Goal: Task Accomplishment & Management: Manage account settings

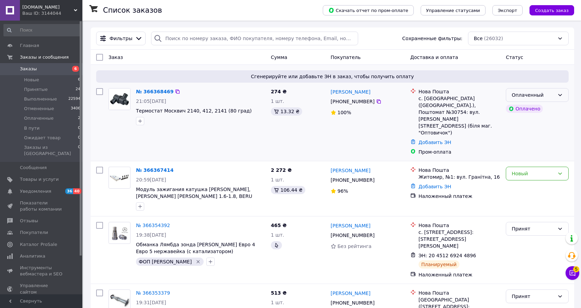
click at [552, 94] on div "Оплаченный" at bounding box center [532, 95] width 43 height 8
click at [541, 109] on li "Принят" at bounding box center [537, 110] width 62 height 12
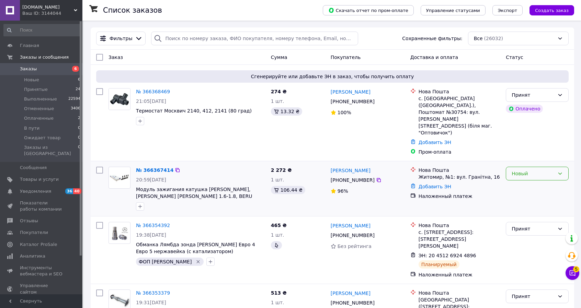
click at [539, 170] on div "Новый" at bounding box center [532, 174] width 43 height 8
click at [526, 175] on li "Принят" at bounding box center [537, 175] width 62 height 12
click at [36, 88] on span "Принятые" at bounding box center [36, 89] width 24 height 6
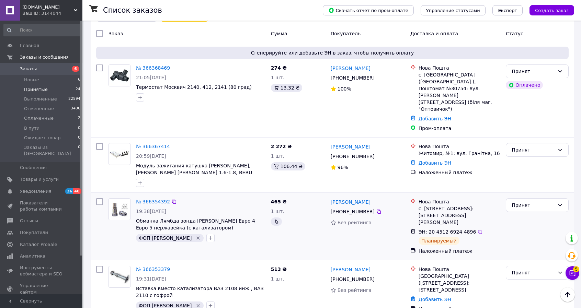
scroll to position [26, 0]
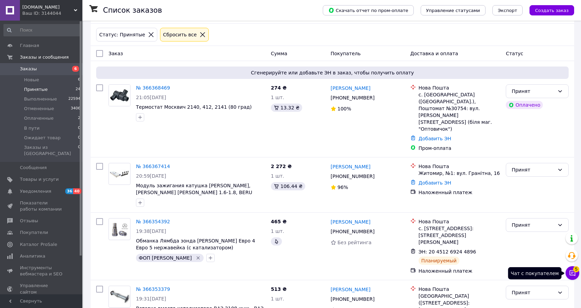
click at [575, 275] on icon at bounding box center [572, 273] width 6 height 6
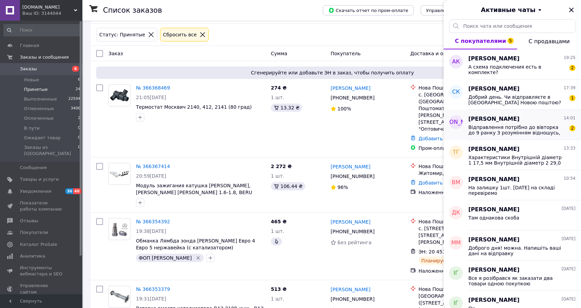
click at [546, 127] on span "Відправлення потрібно до вівторка до 9 ранку З розумінням відношусь, але вважаю…" at bounding box center [516, 130] width 97 height 11
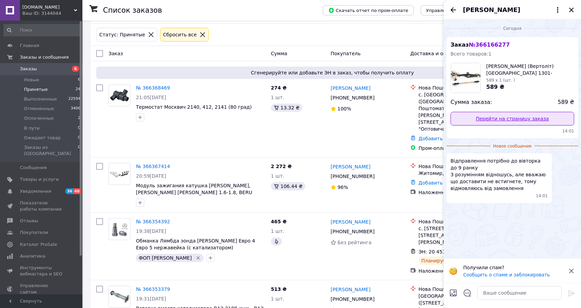
click at [507, 120] on link "Перейти на страницу заказа" at bounding box center [512, 119] width 124 height 14
click at [451, 9] on icon "Назад" at bounding box center [453, 10] width 8 height 8
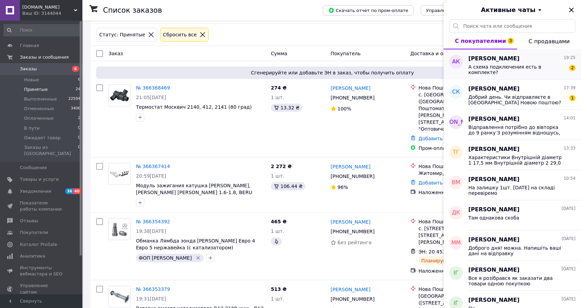
click at [546, 69] on span "А схема подключения есть в комплекте?" at bounding box center [516, 69] width 97 height 11
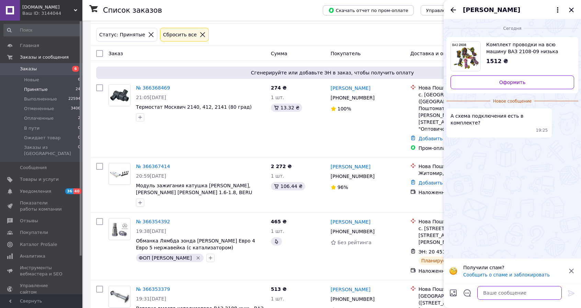
click at [485, 293] on textarea at bounding box center [519, 293] width 84 height 14
type textarea "нет"
click at [571, 295] on icon at bounding box center [571, 293] width 8 height 8
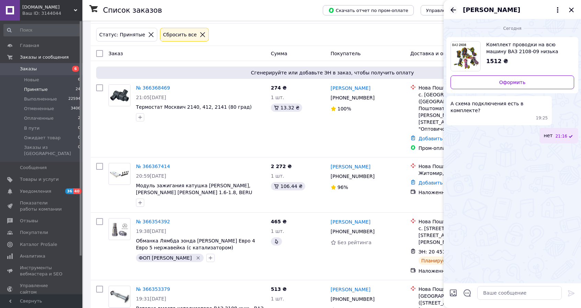
click at [453, 11] on icon "Назад" at bounding box center [453, 10] width 8 height 8
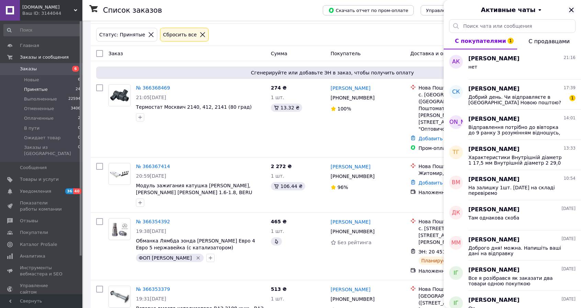
click at [572, 11] on icon "Закрыть" at bounding box center [571, 10] width 4 height 4
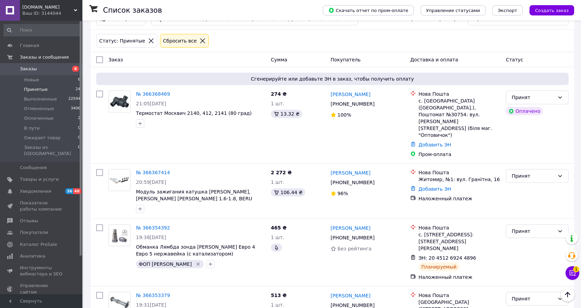
scroll to position [0, 0]
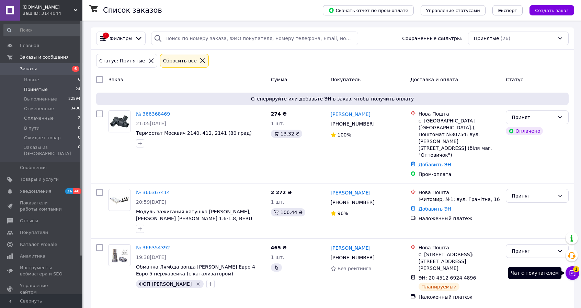
click at [571, 273] on icon at bounding box center [572, 273] width 6 height 6
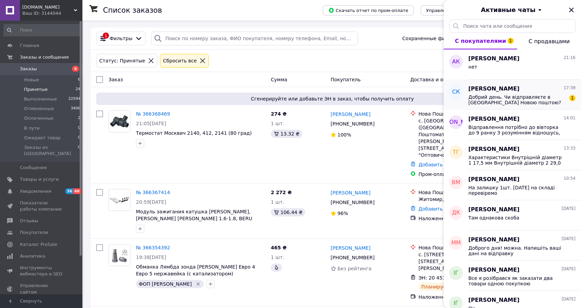
click at [528, 105] on div "Сергей Кайдаш 17:39 Добрий день. Чи відправляєте в Чехію Новою поштою? Потрібни…" at bounding box center [524, 95] width 113 height 30
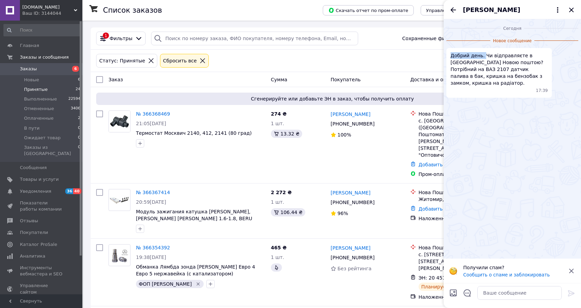
drag, startPoint x: 451, startPoint y: 55, endPoint x: 481, endPoint y: 58, distance: 30.4
click at [481, 58] on span "Добрий день. Чи відправляєте в Чехію Новою поштою? Потрібний на ВАЗ 2107 датчик…" at bounding box center [498, 69] width 97 height 34
copy span "Добрий день."
click at [518, 293] on textarea at bounding box center [519, 293] width 84 height 14
paste textarea "Добрий день."
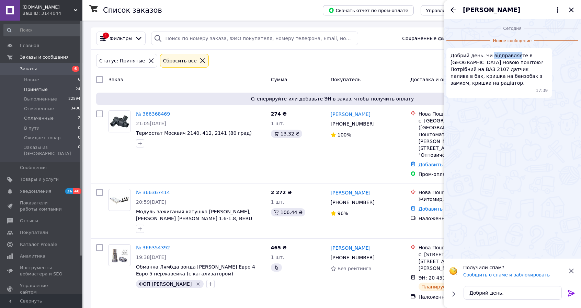
drag, startPoint x: 488, startPoint y: 55, endPoint x: 513, endPoint y: 56, distance: 25.4
click at [513, 56] on span "Добрий день. Чи відправляєте в Чехію Новою поштою? Потрібний на ВАЗ 2107 датчик…" at bounding box center [498, 69] width 97 height 34
copy span "відправляє"
click at [508, 297] on textarea "Добрий день." at bounding box center [512, 293] width 98 height 14
paste textarea "відправляє"
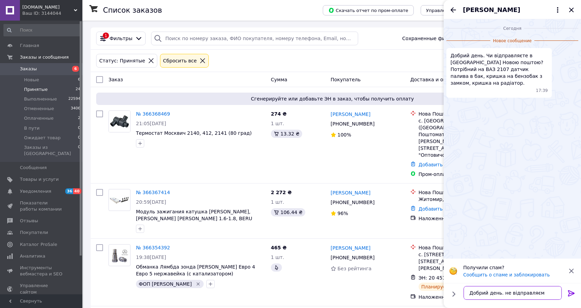
type textarea "Добрий день. не відправляємо"
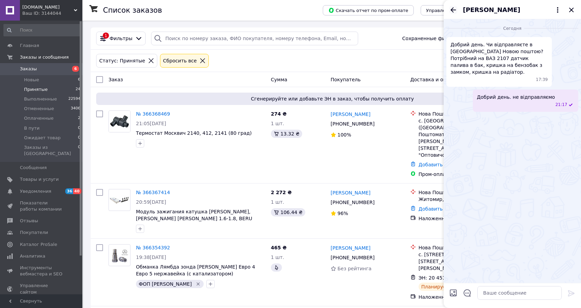
click at [454, 11] on icon "Назад" at bounding box center [453, 10] width 8 height 8
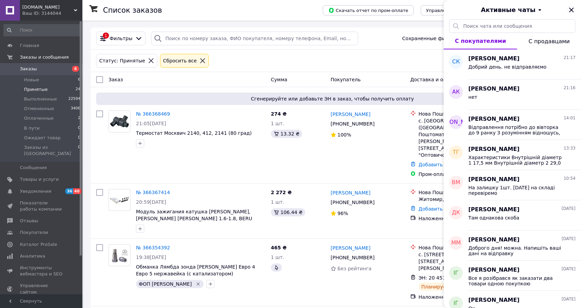
click at [570, 12] on icon "Закрыть" at bounding box center [571, 10] width 8 height 8
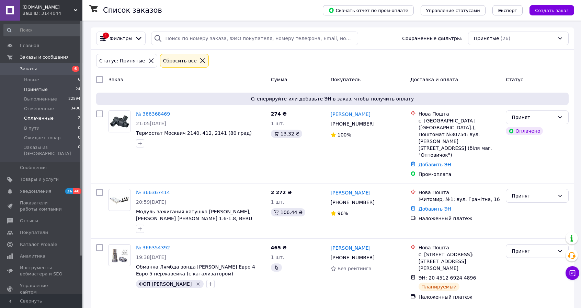
click at [43, 120] on span "Оплаченные" at bounding box center [39, 118] width 30 height 6
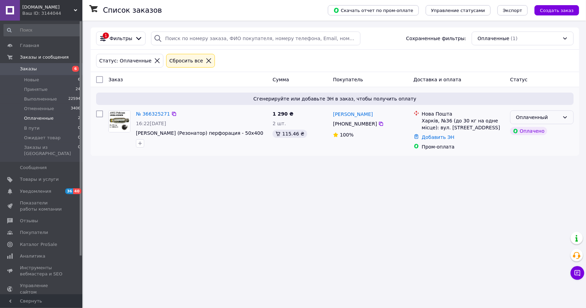
click at [531, 116] on div "Оплаченный" at bounding box center [538, 118] width 44 height 8
click at [527, 132] on li "Принят" at bounding box center [541, 132] width 63 height 12
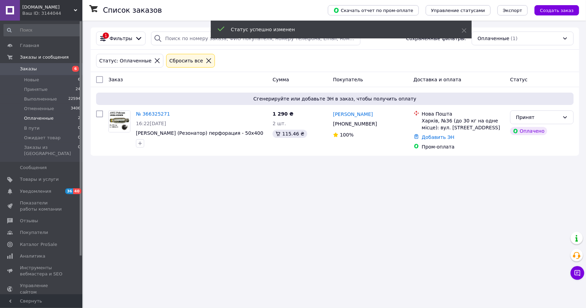
click at [206, 59] on icon at bounding box center [209, 61] width 6 height 6
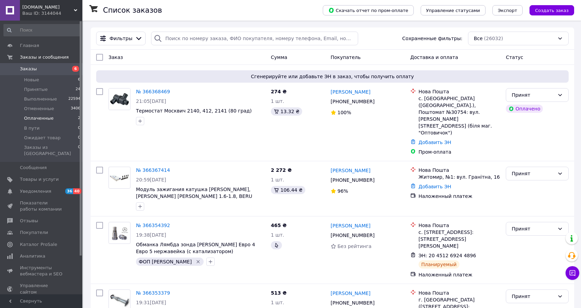
scroll to position [137, 0]
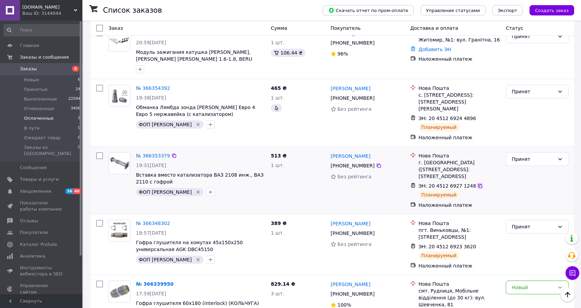
click at [477, 183] on icon at bounding box center [479, 185] width 5 height 5
click at [28, 79] on span "Новые" at bounding box center [31, 80] width 15 height 6
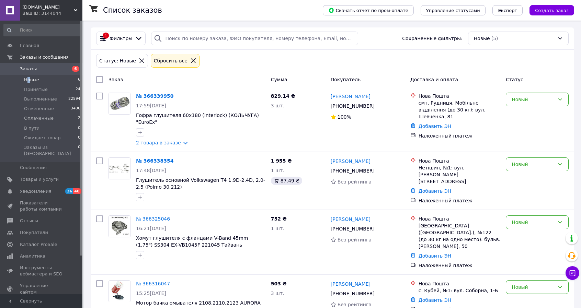
click at [99, 77] on input "checkbox" at bounding box center [99, 79] width 7 height 7
checkbox input "true"
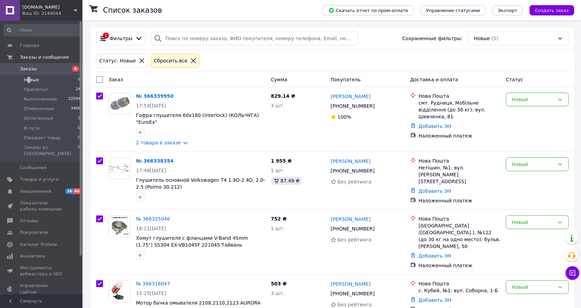
checkbox input "true"
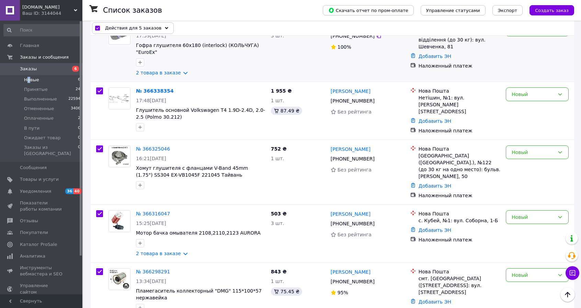
scroll to position [71, 0]
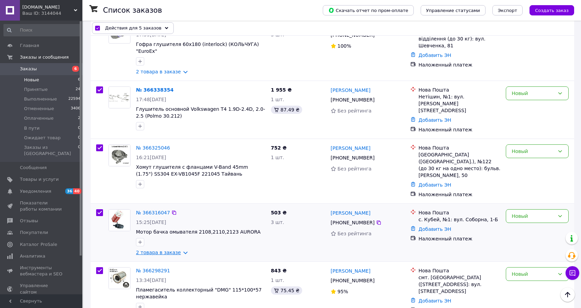
click at [181, 250] on link "2 товара в заказе" at bounding box center [158, 252] width 45 height 5
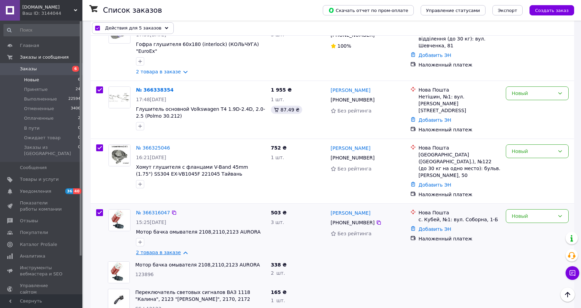
click at [181, 250] on link "2 товара в заказе" at bounding box center [158, 252] width 45 height 5
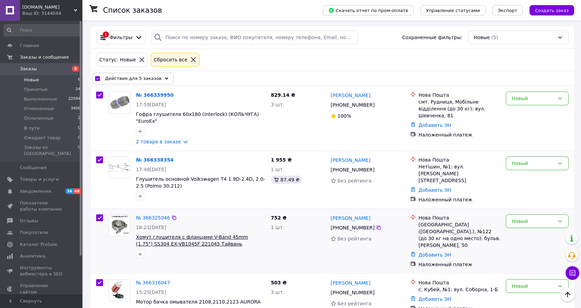
scroll to position [0, 0]
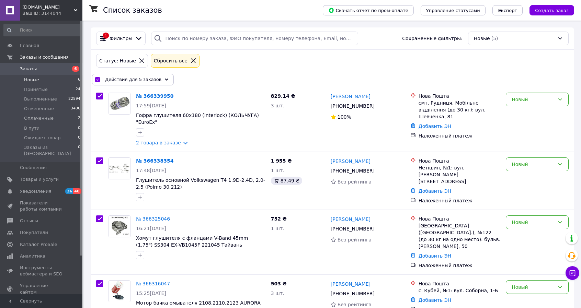
click at [161, 81] on div "Действия для 5 заказов" at bounding box center [133, 80] width 82 height 12
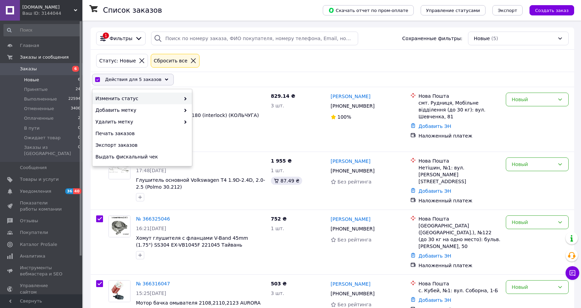
click at [151, 97] on span "Изменить статус" at bounding box center [137, 98] width 85 height 7
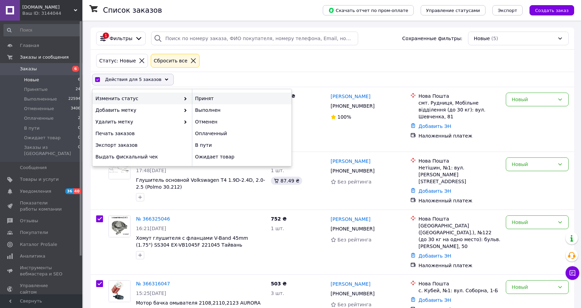
click at [209, 99] on div "Принят" at bounding box center [242, 99] width 100 height 12
checkbox input "false"
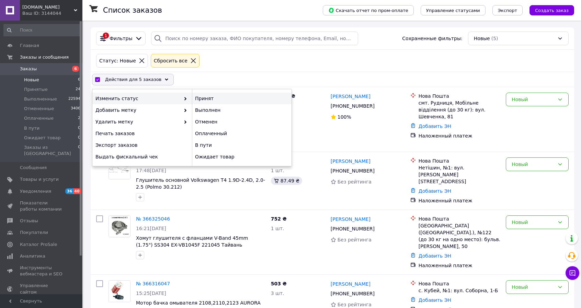
checkbox input "false"
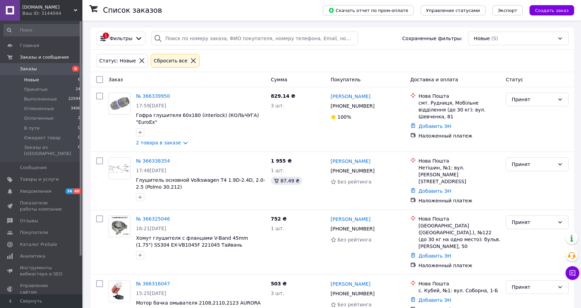
click at [190, 60] on icon at bounding box center [193, 61] width 6 height 6
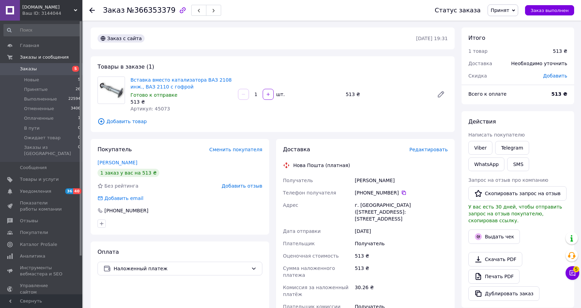
click at [434, 151] on span "Редактировать" at bounding box center [428, 149] width 38 height 5
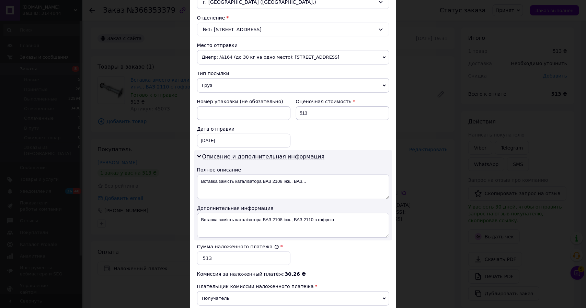
scroll to position [206, 0]
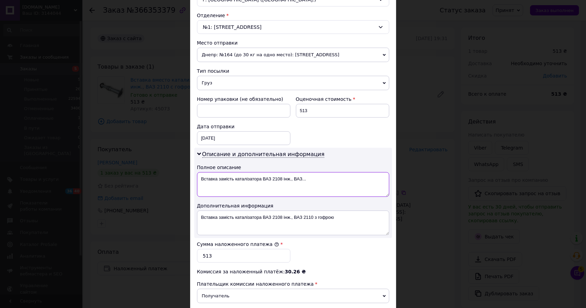
click at [226, 174] on textarea "Вставка замість каталізатора ВАЗ 2108 інж., ВАЗ..." at bounding box center [293, 184] width 192 height 25
click at [245, 186] on textarea "Вставка замість каталізатора ВАЗ 2108 інж., ВАЗ..." at bounding box center [293, 184] width 192 height 25
drag, startPoint x: 259, startPoint y: 176, endPoint x: 241, endPoint y: 175, distance: 18.2
click at [241, 175] on textarea "Вставка замість каталізатора ВАЗ 2108 інж., ВАЗ..." at bounding box center [293, 184] width 192 height 25
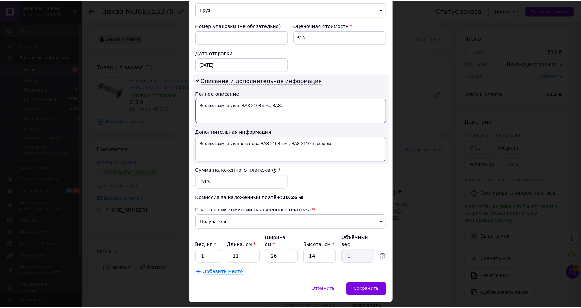
scroll to position [288, 0]
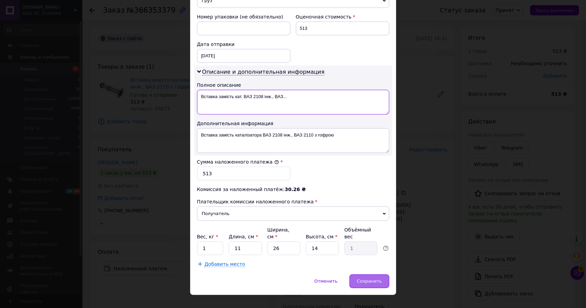
type textarea "Вставка замість кат. ВАЗ 2108 інж., ВАЗ..."
click at [372, 279] on span "Сохранить" at bounding box center [369, 281] width 25 height 5
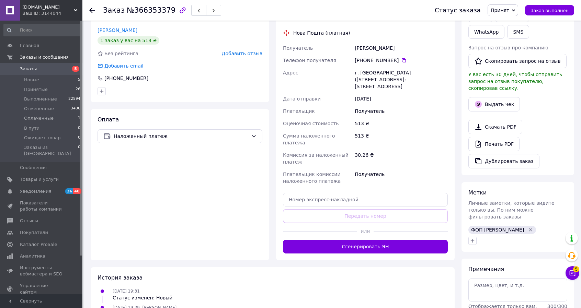
scroll to position [137, 0]
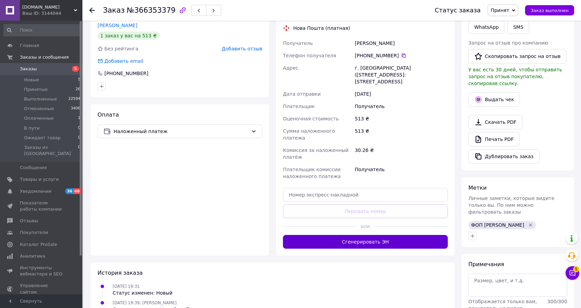
click at [343, 235] on button "Сгенерировать ЭН" at bounding box center [365, 242] width 165 height 14
